Goal: Information Seeking & Learning: Learn about a topic

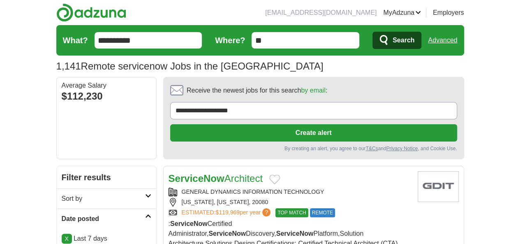
click at [414, 36] on span "Search" at bounding box center [403, 40] width 22 height 16
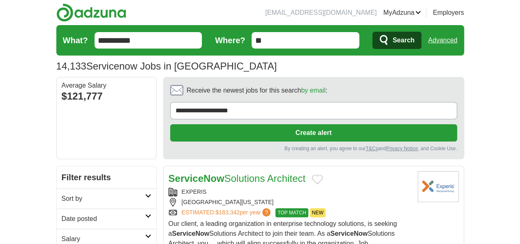
click at [62, 214] on h2 "Date posted" at bounding box center [103, 219] width 83 height 10
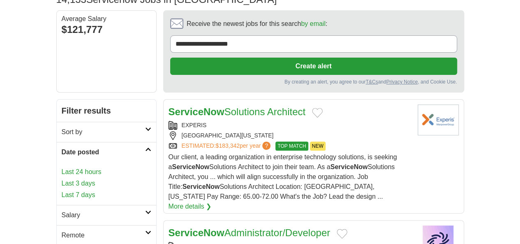
scroll to position [123, 0]
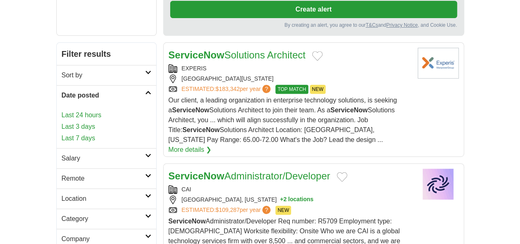
click at [62, 173] on h2 "Remote" at bounding box center [103, 178] width 83 height 10
click at [62, 194] on link "Remote jobs" at bounding box center [80, 197] width 37 height 7
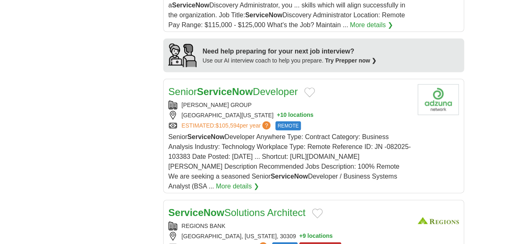
scroll to position [904, 0]
